Goal: Information Seeking & Learning: Understand process/instructions

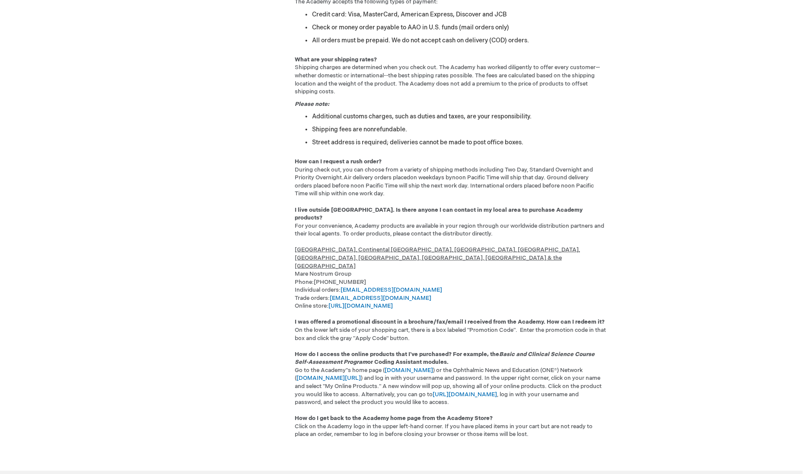
scroll to position [912, 0]
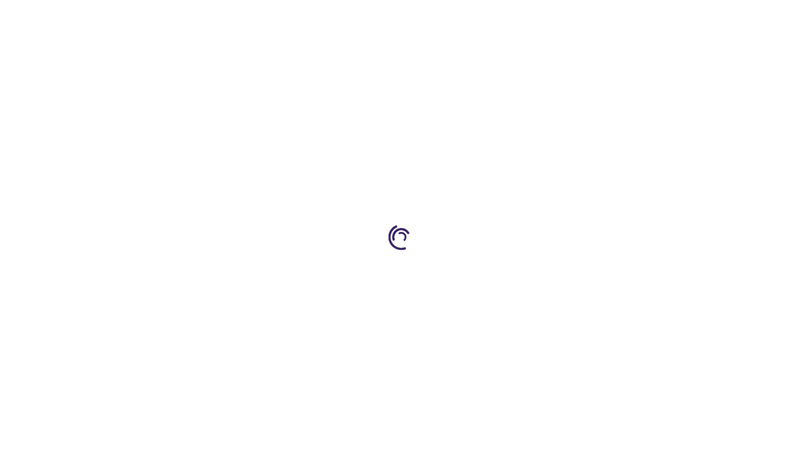
scroll to position [904, 0]
